Goal: Task Accomplishment & Management: Use online tool/utility

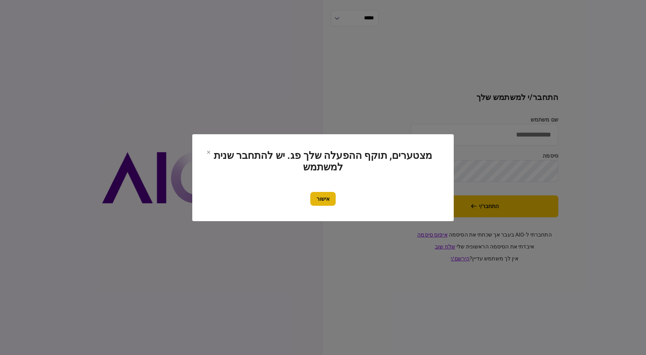
click at [326, 199] on button "אישור" at bounding box center [322, 199] width 25 height 14
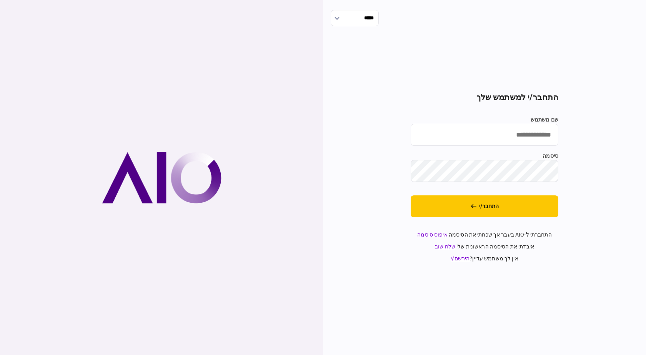
click at [495, 137] on input "שם משתמש" at bounding box center [484, 135] width 148 height 22
type input "**********"
click at [470, 219] on section "**********" at bounding box center [484, 178] width 148 height 170
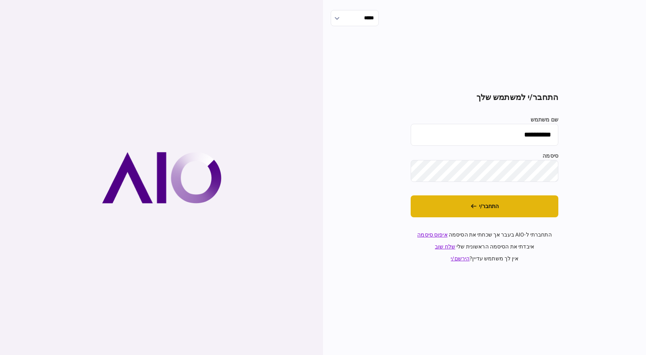
click at [473, 207] on icon "התחבר/י" at bounding box center [473, 205] width 6 height 5
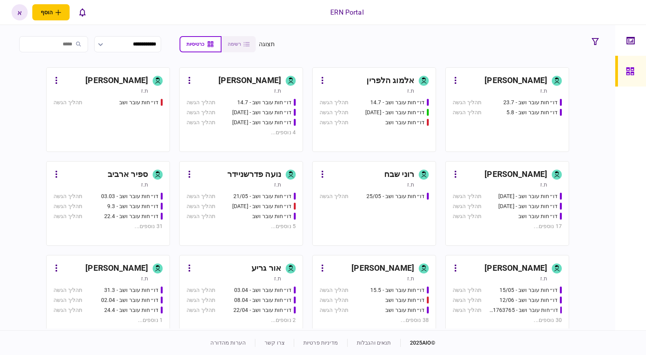
scroll to position [231, 0]
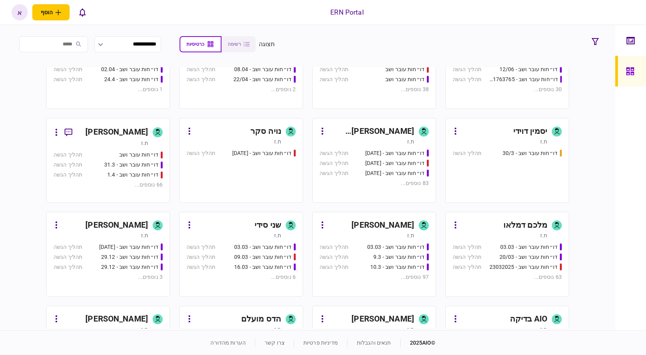
click at [376, 230] on div "[PERSON_NAME]" at bounding box center [382, 225] width 63 height 12
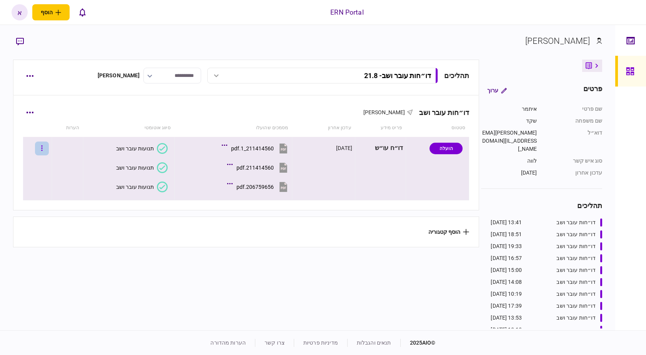
click at [49, 149] on button "button" at bounding box center [42, 148] width 14 height 14
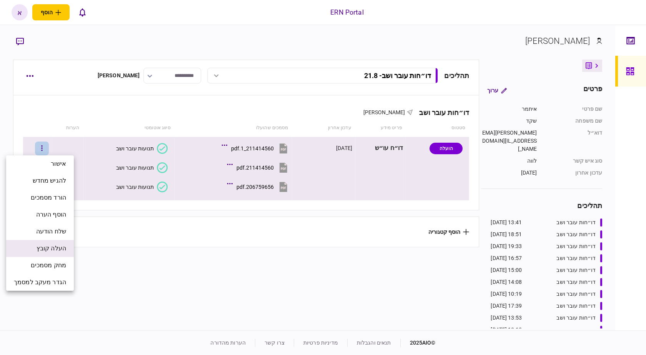
click at [61, 247] on span "העלה קובץ" at bounding box center [52, 248] width 30 height 9
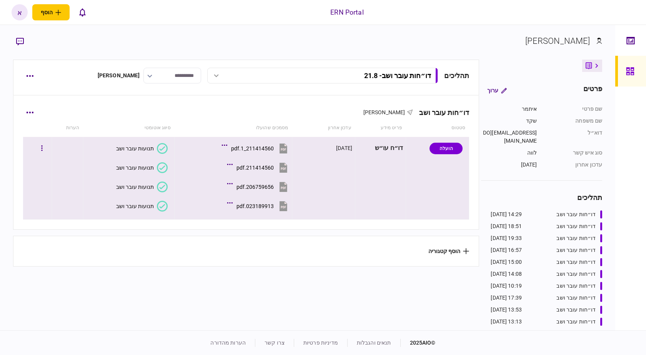
click at [147, 201] on button "תנועות עובר ושב" at bounding box center [141, 206] width 51 height 11
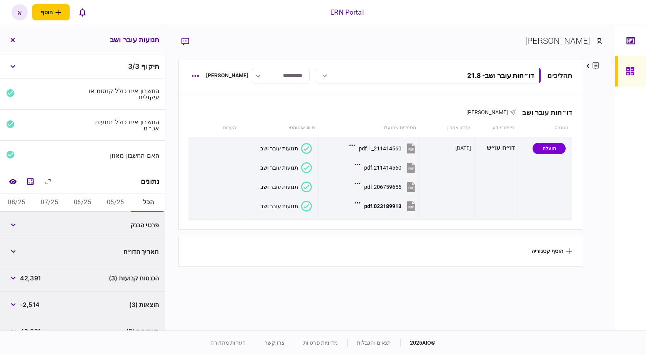
click at [119, 200] on button "05/25" at bounding box center [115, 202] width 33 height 18
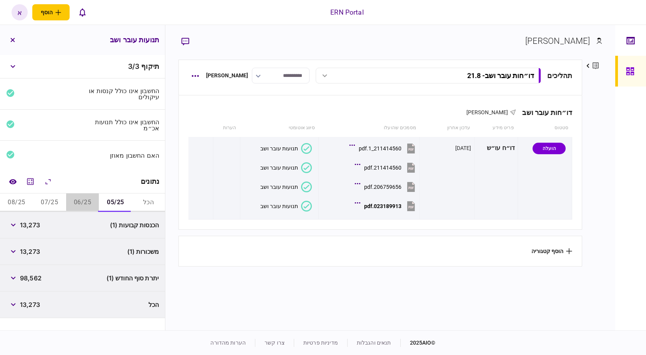
click at [86, 198] on button "06/25" at bounding box center [82, 202] width 33 height 18
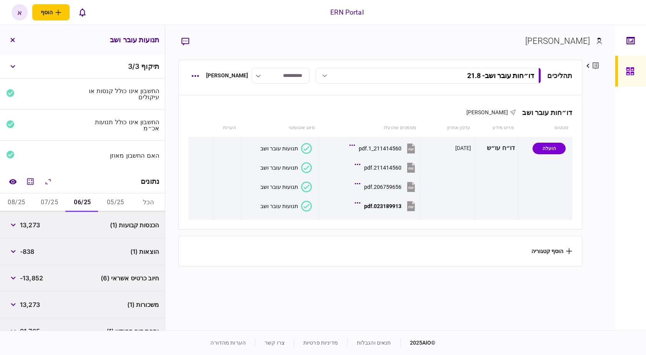
click at [45, 198] on button "07/25" at bounding box center [49, 202] width 33 height 18
click at [12, 198] on button "08/25" at bounding box center [16, 202] width 33 height 18
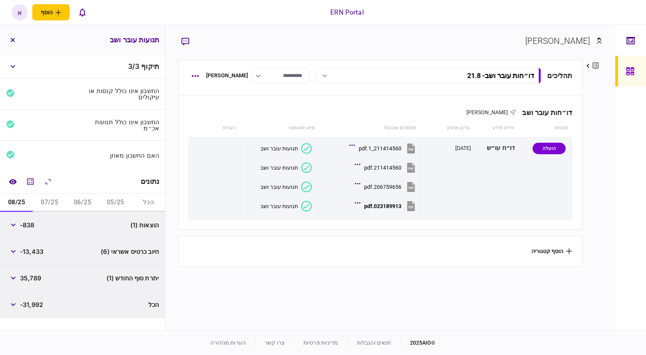
drag, startPoint x: 42, startPoint y: 198, endPoint x: 58, endPoint y: 197, distance: 16.9
click at [42, 198] on button "07/25" at bounding box center [49, 202] width 33 height 18
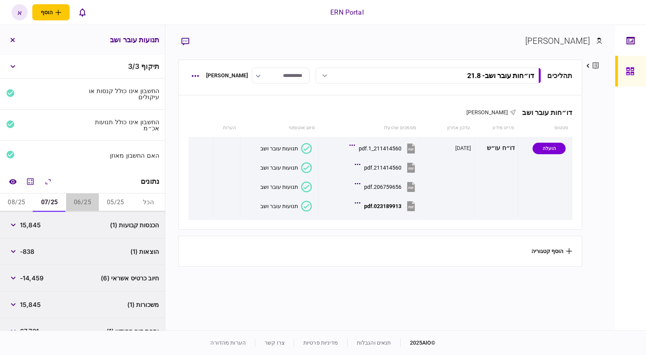
click at [82, 197] on button "06/25" at bounding box center [82, 202] width 33 height 18
click at [120, 203] on button "05/25" at bounding box center [115, 202] width 33 height 18
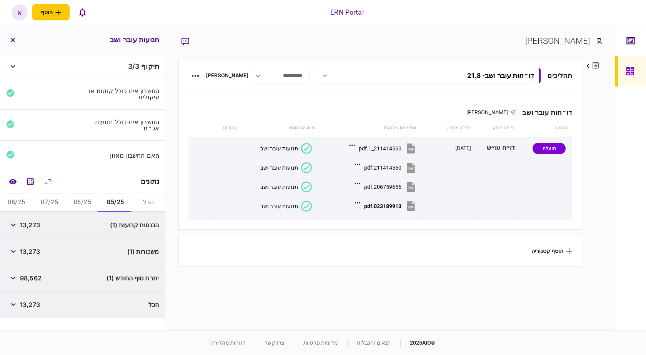
click at [40, 226] on span "13,273" at bounding box center [30, 224] width 20 height 9
click at [33, 224] on span "13,273" at bounding box center [30, 224] width 20 height 9
copy span "13,273"
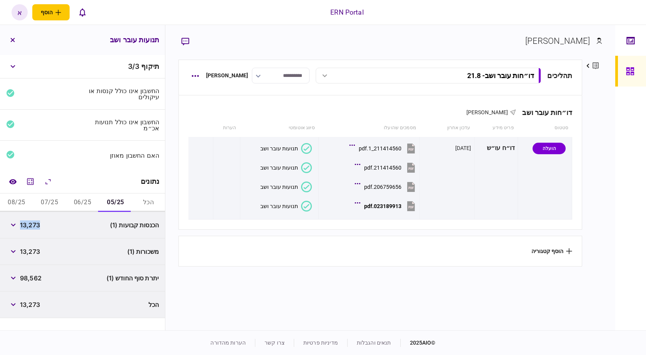
copy span "13,273"
click at [34, 282] on div "98,562" at bounding box center [23, 278] width 35 height 14
copy span "98,562"
click at [81, 201] on button "06/25" at bounding box center [82, 202] width 33 height 18
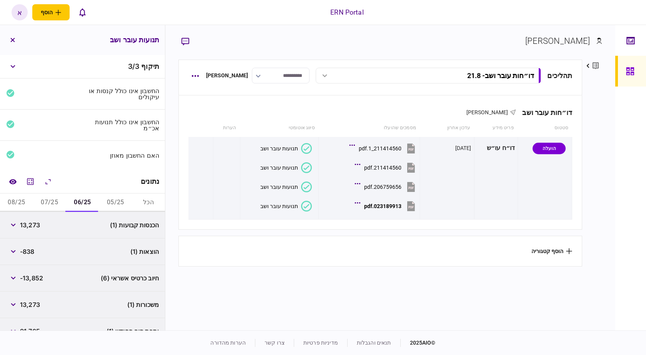
click at [33, 226] on span "13,273" at bounding box center [30, 224] width 20 height 9
copy span "13,273"
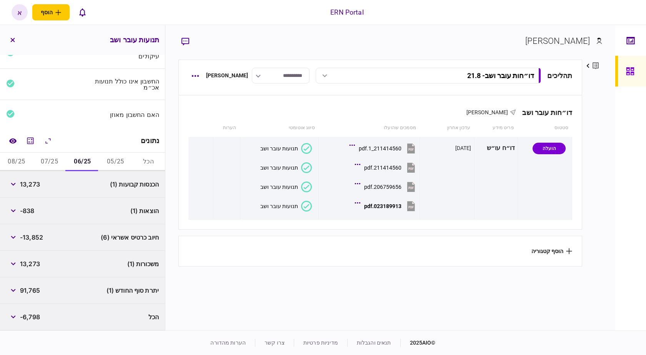
click at [26, 213] on span "-838" at bounding box center [27, 210] width 15 height 9
copy span "838"
click at [38, 287] on span "91,765" at bounding box center [30, 290] width 20 height 9
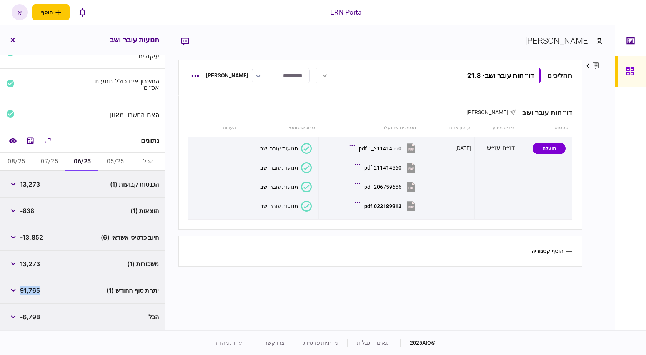
copy span "91,765"
click at [53, 165] on button "07/25" at bounding box center [49, 162] width 33 height 18
click at [34, 180] on span "15,845" at bounding box center [30, 183] width 21 height 9
copy span "15,845"
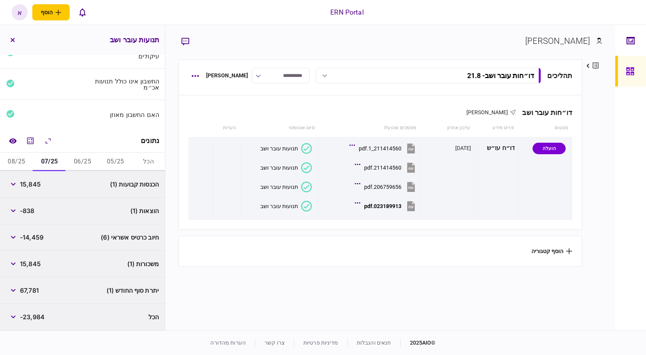
click at [32, 213] on span "-838" at bounding box center [27, 210] width 15 height 9
copy span "838"
click at [24, 287] on span "67,781" at bounding box center [29, 290] width 19 height 9
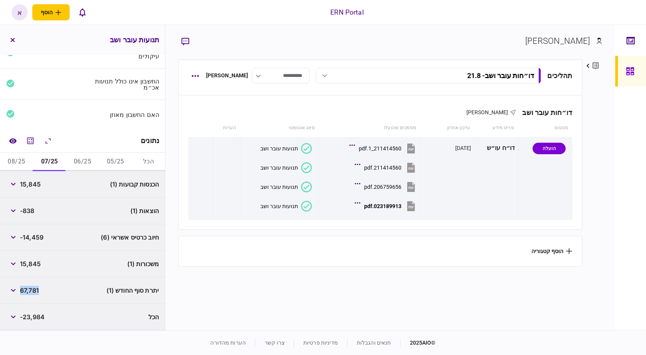
copy span "67,781"
click at [25, 165] on button "08/25" at bounding box center [16, 162] width 33 height 18
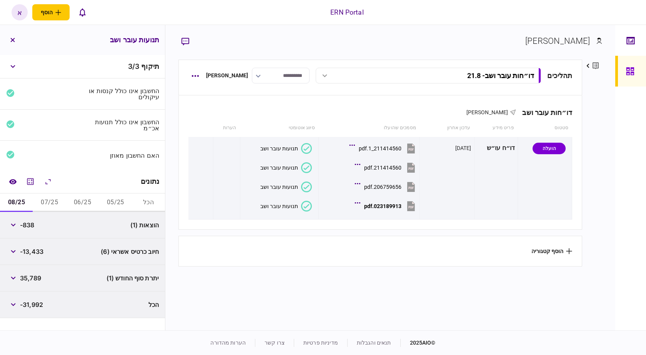
scroll to position [0, 0]
click at [35, 227] on span "-838" at bounding box center [27, 224] width 15 height 9
copy div
click at [35, 227] on span "-838" at bounding box center [27, 224] width 15 height 9
click at [33, 226] on span "-838" at bounding box center [27, 224] width 15 height 9
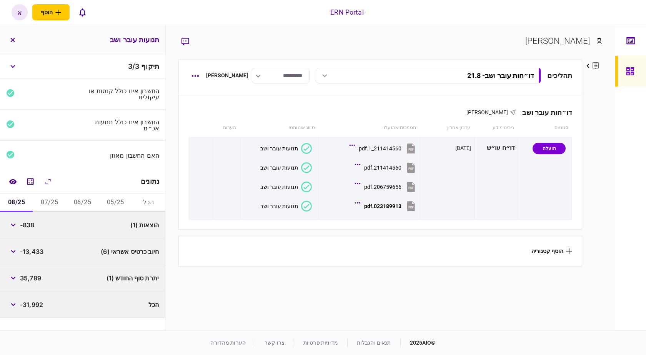
click at [33, 226] on span "-838" at bounding box center [27, 224] width 15 height 9
click at [33, 277] on span "35,789" at bounding box center [30, 277] width 21 height 9
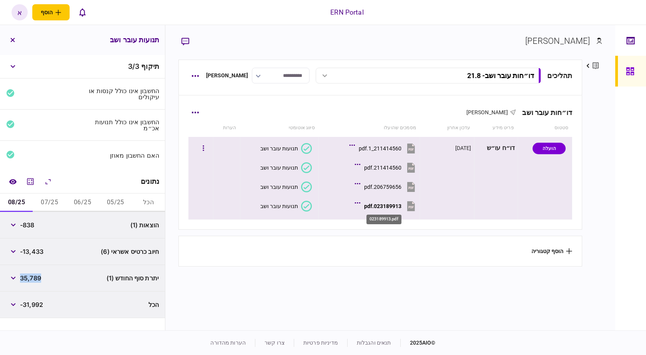
click at [383, 208] on div "023189913.pdf" at bounding box center [382, 206] width 37 height 6
click at [386, 212] on button "023189913.pdf" at bounding box center [386, 205] width 60 height 17
click at [386, 204] on div "023189913.pdf" at bounding box center [382, 206] width 37 height 6
